Goal: Transaction & Acquisition: Subscribe to service/newsletter

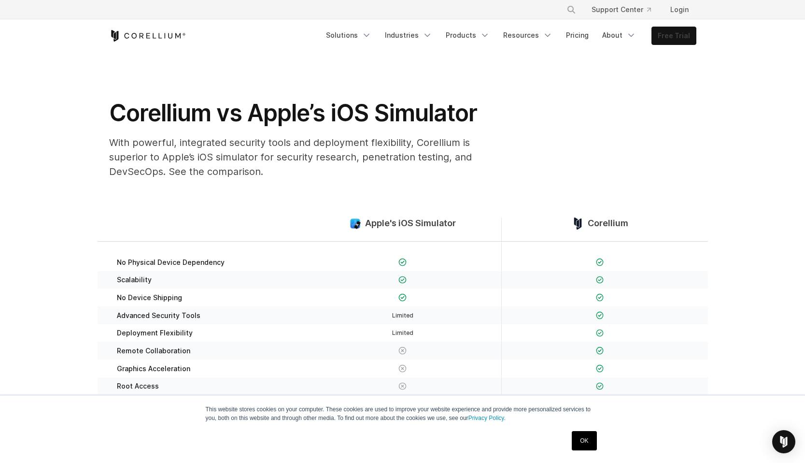
click at [663, 31] on link "Free Trial" at bounding box center [674, 35] width 44 height 17
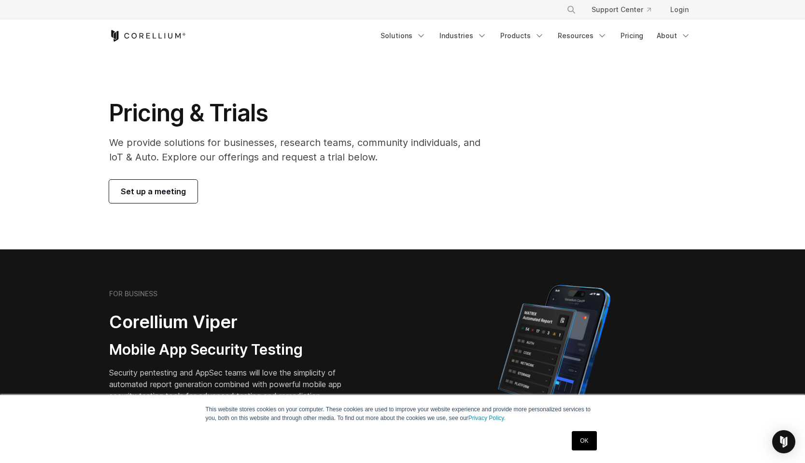
click at [584, 435] on link "OK" at bounding box center [584, 440] width 25 height 19
